Goal: Task Accomplishment & Management: Manage account settings

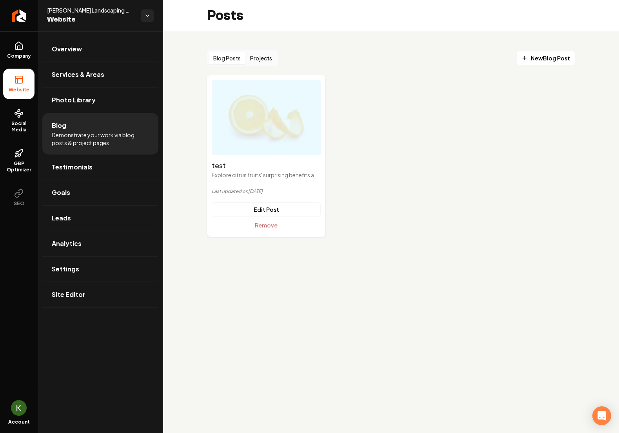
click at [268, 193] on p "Last updated on [DATE]" at bounding box center [266, 191] width 109 height 6
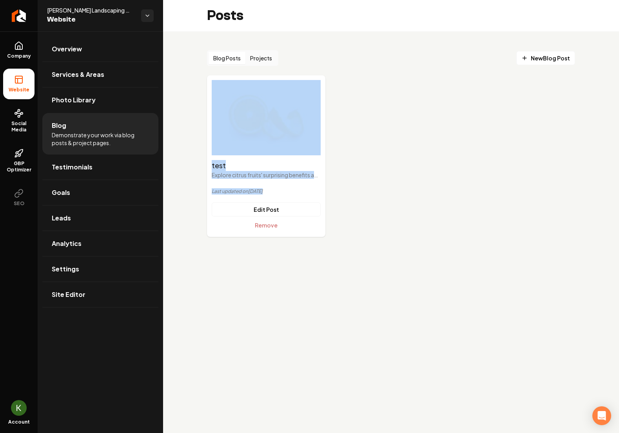
drag, startPoint x: 364, startPoint y: 179, endPoint x: 373, endPoint y: 150, distance: 30.5
click at [373, 150] on ul "test Explore citrus fruits' surprising benefits and enhance your wellness with …" at bounding box center [391, 155] width 368 height 161
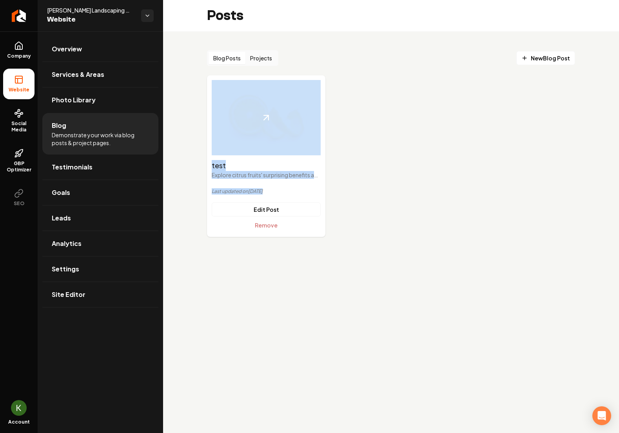
click at [315, 84] on img "Main content area" at bounding box center [266, 117] width 109 height 75
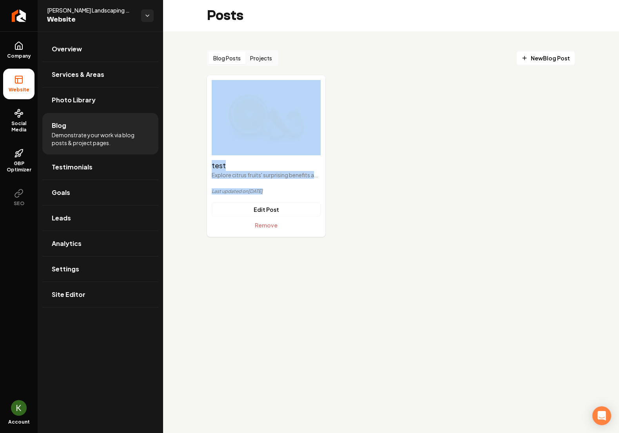
click at [414, 158] on ul "test Explore citrus fruits' surprising benefits and enhance your wellness with …" at bounding box center [391, 155] width 368 height 161
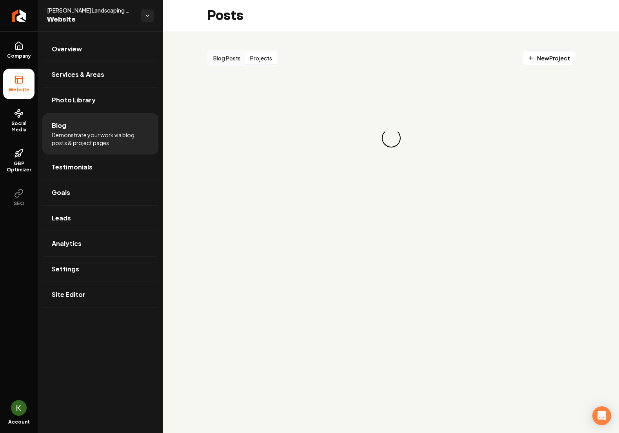
click at [269, 57] on button "Projects" at bounding box center [260, 58] width 31 height 13
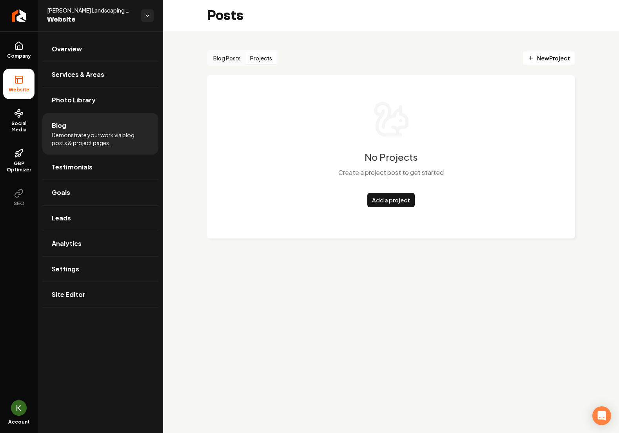
click at [232, 58] on button "Blog Posts" at bounding box center [226, 58] width 37 height 13
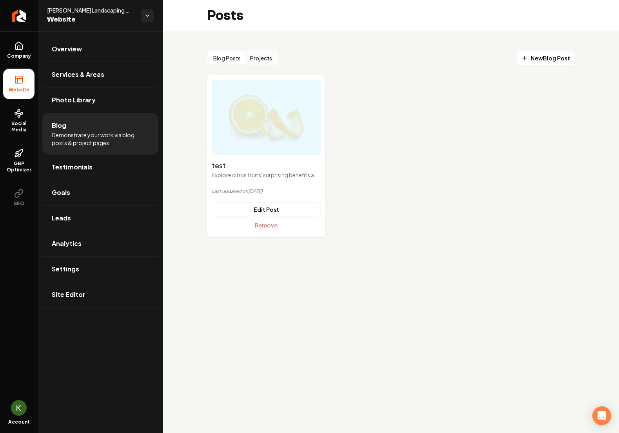
click at [419, 143] on ul "test Explore citrus fruits' surprising benefits and enhance your wellness with …" at bounding box center [391, 155] width 368 height 161
click at [401, 180] on ul "test Explore citrus fruits' surprising benefits and enhance your wellness with …" at bounding box center [391, 155] width 368 height 161
click at [397, 202] on ul "test Explore citrus fruits' surprising benefits and enhance your wellness with …" at bounding box center [391, 155] width 368 height 161
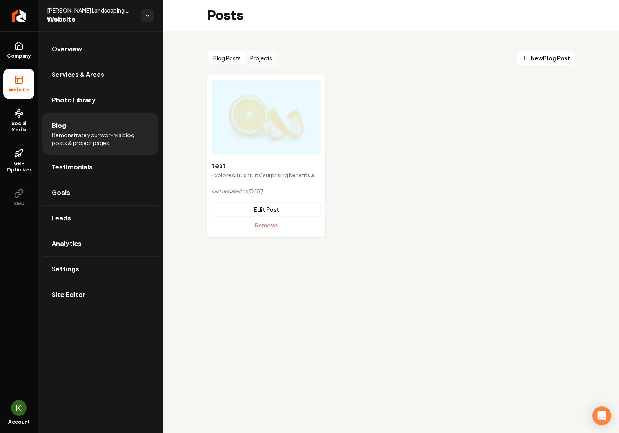
click at [397, 202] on ul "test Explore citrus fruits' surprising benefits and enhance your wellness with …" at bounding box center [391, 155] width 368 height 161
click at [335, 312] on main "Posts Blog Posts Projects New Blog Post test Explore citrus fruits' surprising …" at bounding box center [391, 216] width 456 height 433
